Goal: Find contact information: Find contact information

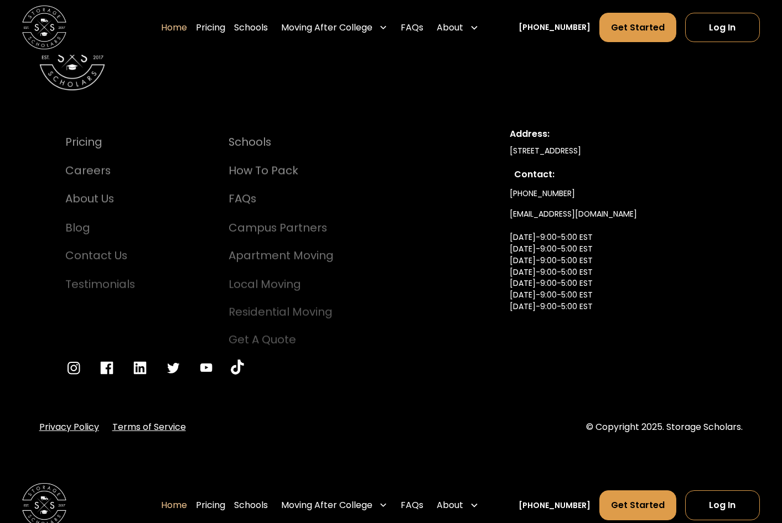
scroll to position [3733, 0]
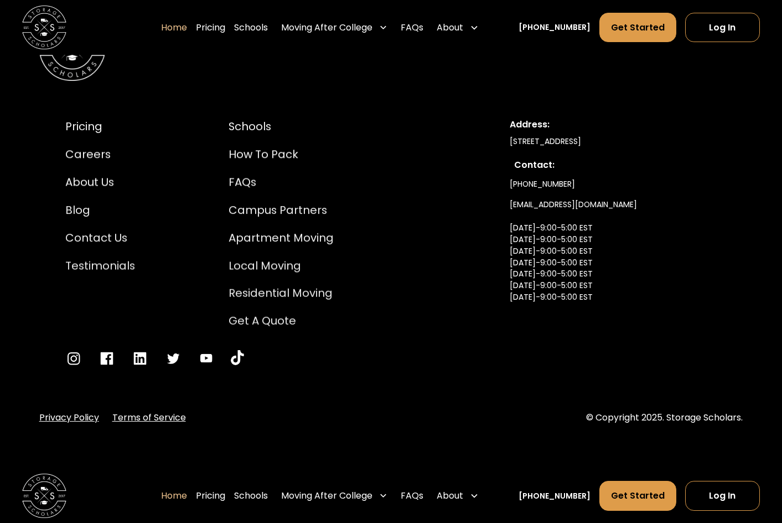
drag, startPoint x: 785, startPoint y: 28, endPoint x: 787, endPoint y: 513, distance: 484.3
click at [513, 136] on div "[STREET_ADDRESS]" at bounding box center [613, 142] width 206 height 12
drag, startPoint x: 513, startPoint y: 127, endPoint x: 661, endPoint y: 129, distance: 148.4
click at [516, 136] on div "[STREET_ADDRESS]" at bounding box center [613, 142] width 206 height 12
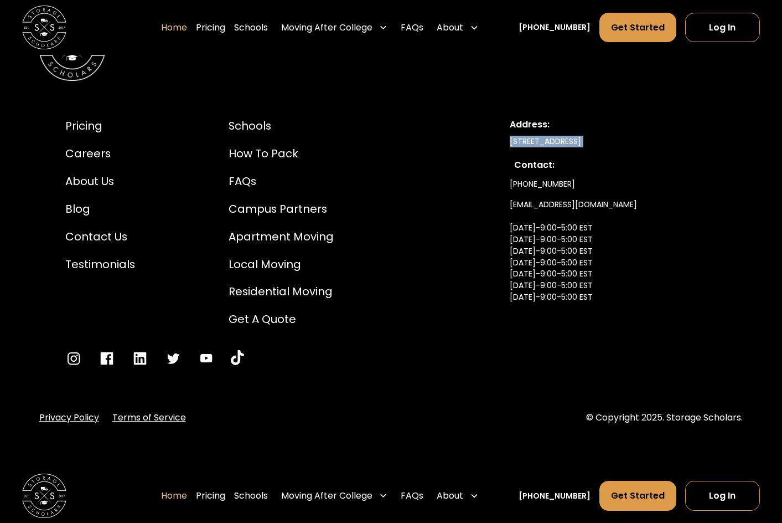
click at [695, 136] on div "[STREET_ADDRESS]" at bounding box center [613, 142] width 206 height 12
copy div "[STREET_ADDRESS]"
click at [572, 242] on link "[EMAIL_ADDRESS][DOMAIN_NAME] [DATE]-9:00-5:00 EST [DATE]-9:00-5:00 EST [DATE]-9…" at bounding box center [573, 262] width 127 height 136
click at [518, 136] on div "[STREET_ADDRESS]" at bounding box center [613, 142] width 206 height 12
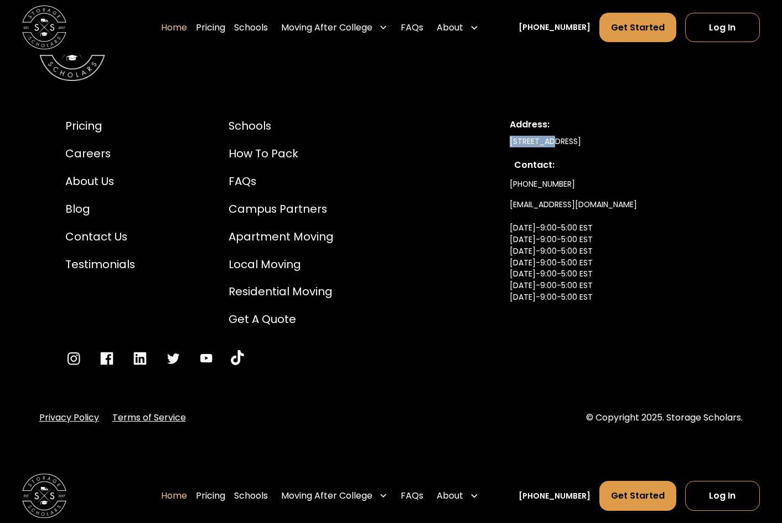
click at [549, 136] on div "[STREET_ADDRESS]" at bounding box center [613, 142] width 206 height 12
click at [552, 136] on div "[STREET_ADDRESS]" at bounding box center [613, 142] width 206 height 12
click at [592, 136] on div "[STREET_ADDRESS]" at bounding box center [613, 142] width 206 height 12
click at [608, 174] on div "[PHONE_NUMBER] [EMAIL_ADDRESS][DOMAIN_NAME] [DATE]-9:00-5:00 EST [DATE]-9:00-5:…" at bounding box center [613, 252] width 206 height 157
drag, startPoint x: 583, startPoint y: 170, endPoint x: 522, endPoint y: 168, distance: 61.5
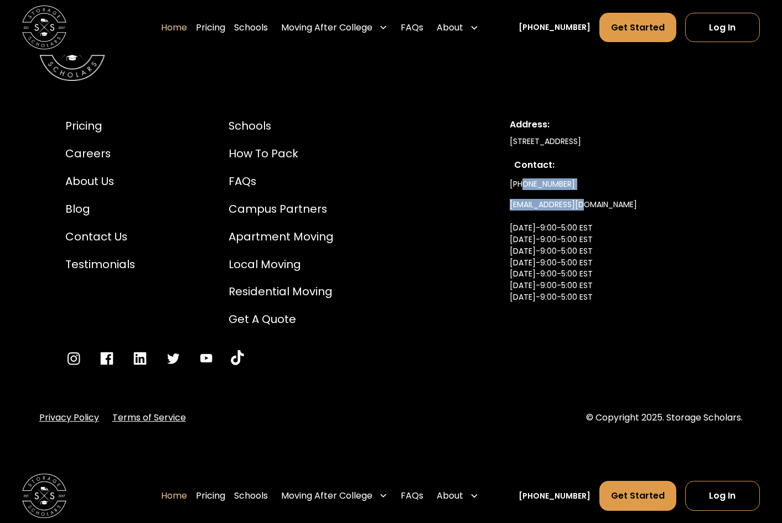
click at [522, 174] on div "[PHONE_NUMBER] [EMAIL_ADDRESS][DOMAIN_NAME] [DATE]-9:00-5:00 EST [DATE]-9:00-5:…" at bounding box center [613, 252] width 206 height 157
click at [522, 174] on link "[PHONE_NUMBER]" at bounding box center [542, 184] width 65 height 20
click at [577, 174] on div "[PHONE_NUMBER] [EMAIL_ADDRESS][DOMAIN_NAME] [DATE]-9:00-5:00 EST [DATE]-9:00-5:…" at bounding box center [613, 252] width 206 height 157
click at [592, 158] on div "Contact:" at bounding box center [613, 164] width 198 height 13
drag, startPoint x: 568, startPoint y: 168, endPoint x: 503, endPoint y: 168, distance: 65.9
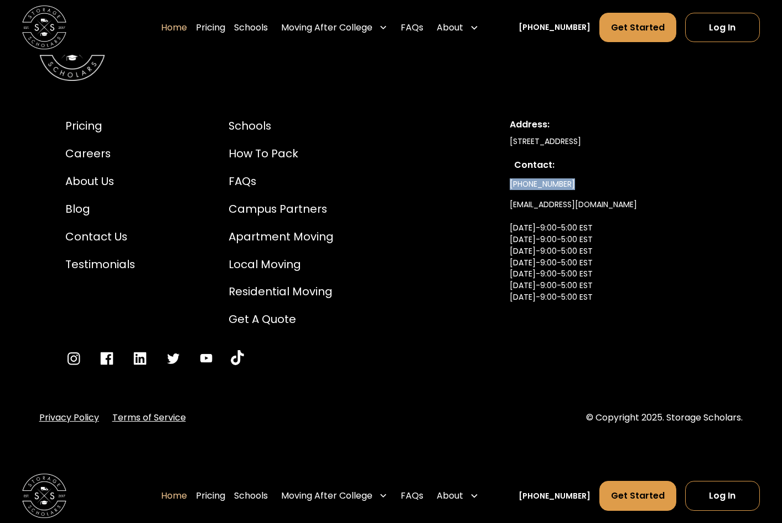
click at [503, 168] on div "Pricing Careers About Us Blog Contact Us Testimonials Schools How to Pack FAQs …" at bounding box center [391, 242] width 704 height 301
copy link "[PHONE_NUMBER]"
click at [660, 226] on div "[PHONE_NUMBER] [EMAIL_ADDRESS][DOMAIN_NAME] [DATE]-9:00-5:00 EST [DATE]-9:00-5:…" at bounding box center [613, 252] width 206 height 157
click at [511, 194] on link "[EMAIL_ADDRESS][DOMAIN_NAME] [DATE]-9:00-5:00 EST [DATE]-9:00-5:00 EST [DATE]-9…" at bounding box center [573, 262] width 127 height 136
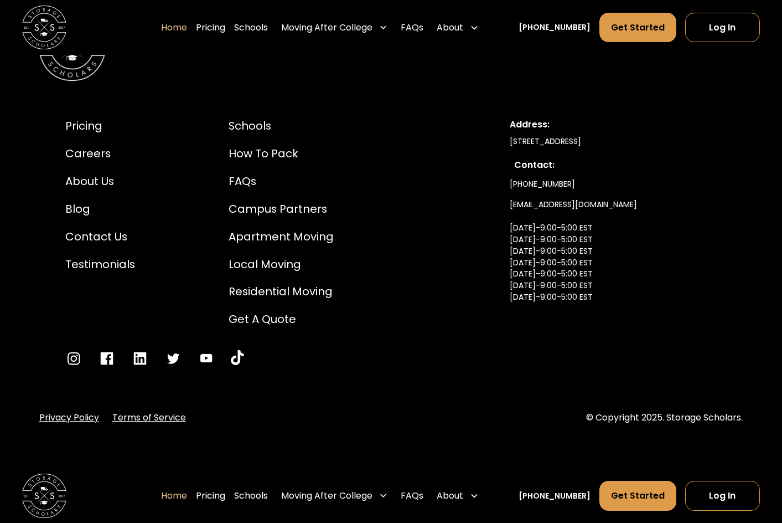
click at [627, 187] on div "[PHONE_NUMBER] [EMAIL_ADDRESS][DOMAIN_NAME] [DATE]-9:00-5:00 EST [DATE]-9:00-5:…" at bounding box center [613, 252] width 206 height 157
drag, startPoint x: 631, startPoint y: 187, endPoint x: 508, endPoint y: 189, distance: 123.5
click at [508, 189] on div "Pricing Careers About Us Blog Contact Us Testimonials Schools How to Pack FAQs …" at bounding box center [391, 242] width 704 height 301
copy link "[EMAIL_ADDRESS][DOMAIN_NAME]"
